Goal: Transaction & Acquisition: Purchase product/service

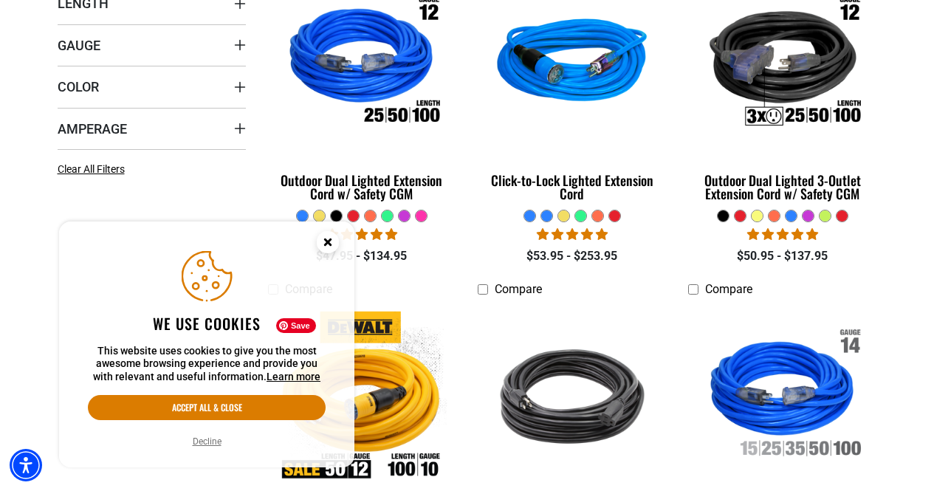
scroll to position [563, 0]
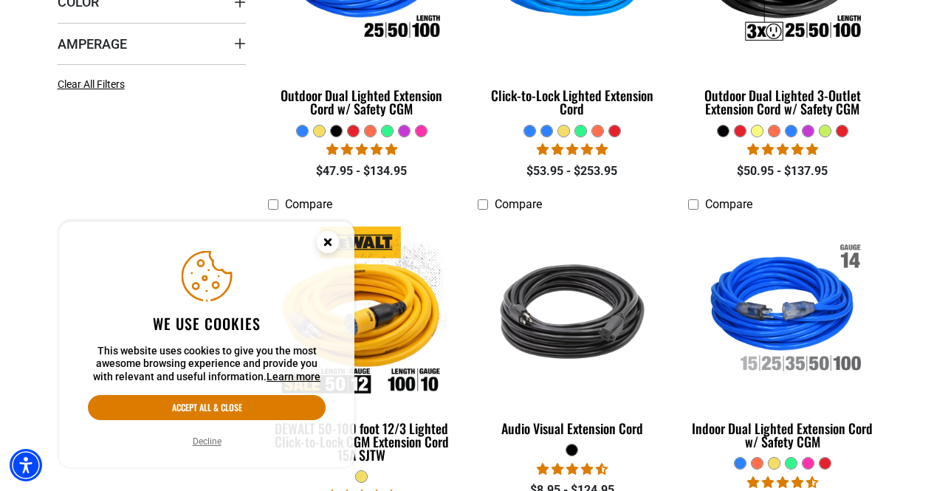
click at [332, 241] on circle "Close this option" at bounding box center [328, 242] width 22 height 22
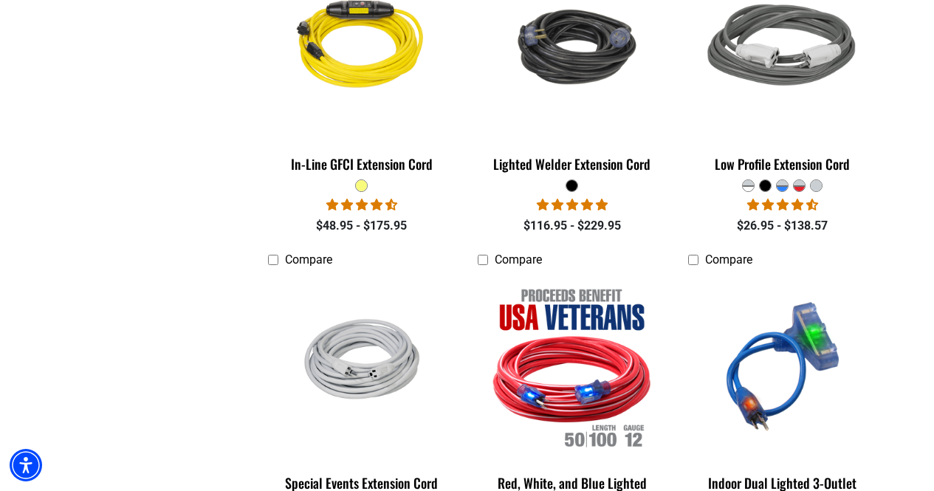
scroll to position [1992, 0]
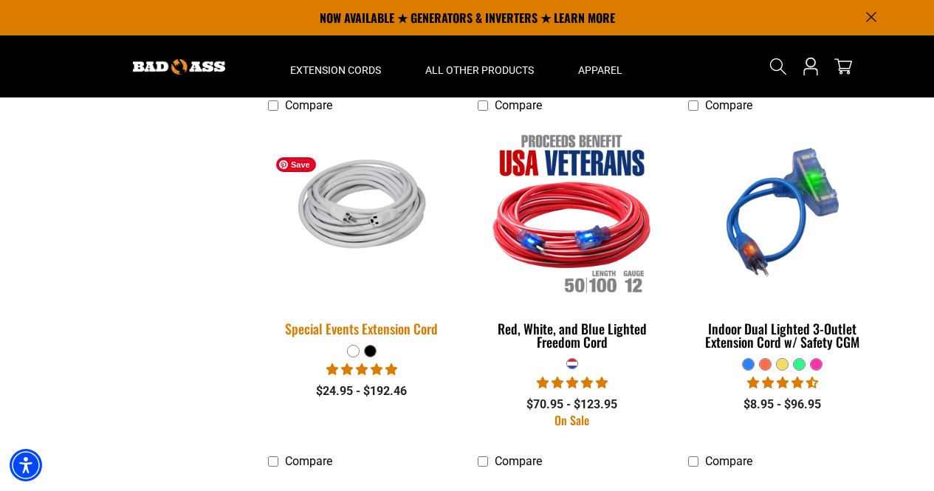
click at [329, 247] on img at bounding box center [361, 212] width 207 height 136
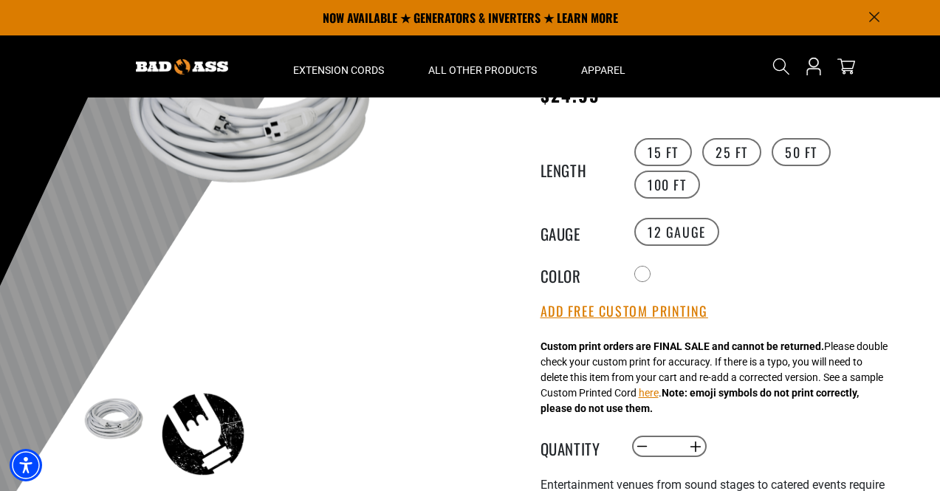
scroll to position [175, 0]
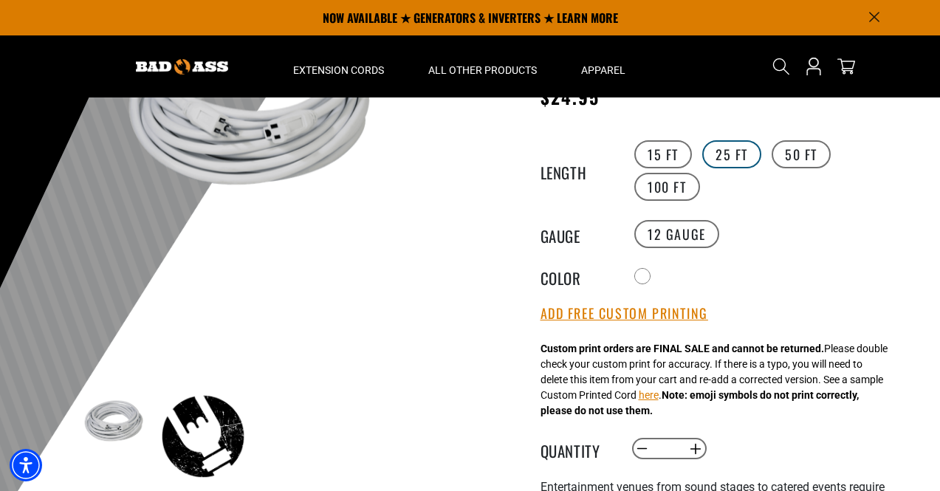
click at [728, 161] on label "25 FT" at bounding box center [731, 154] width 59 height 28
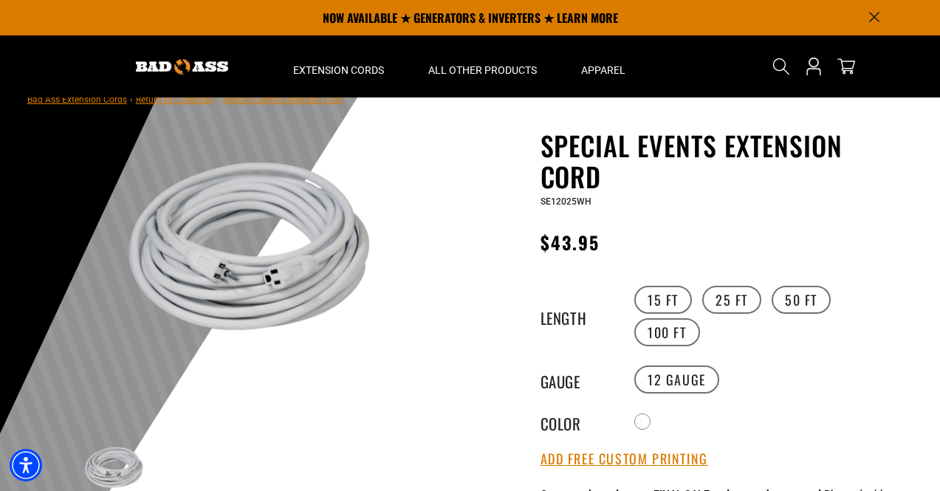
scroll to position [29, 0]
